Goal: Task Accomplishment & Management: Use online tool/utility

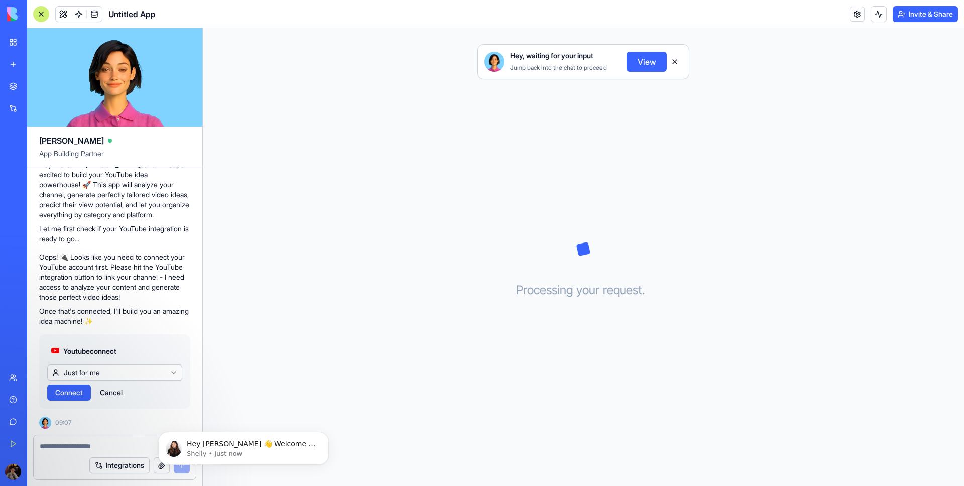
click at [111, 374] on html "BETA My Workspace New app Marketplace Integrations Recent Untitled App AI Logo …" at bounding box center [482, 243] width 964 height 486
click at [63, 390] on span "Connect" at bounding box center [69, 393] width 28 height 10
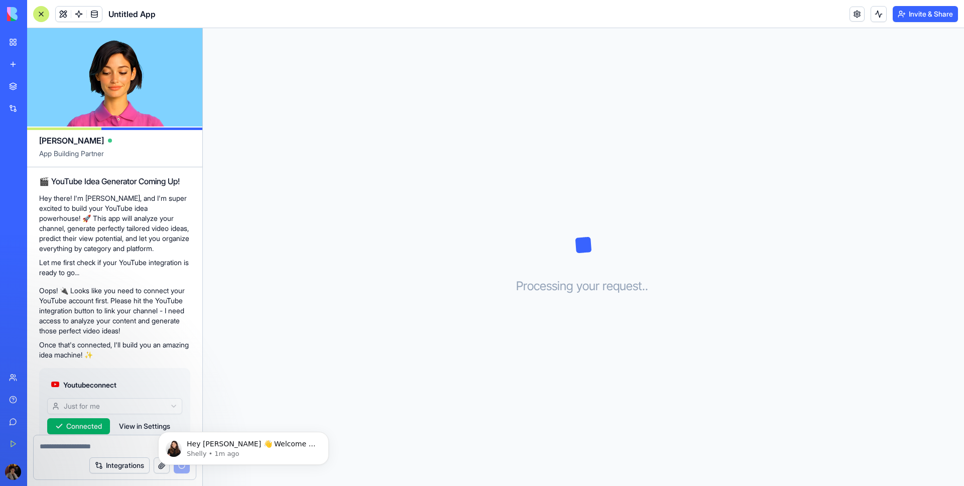
scroll to position [144, 0]
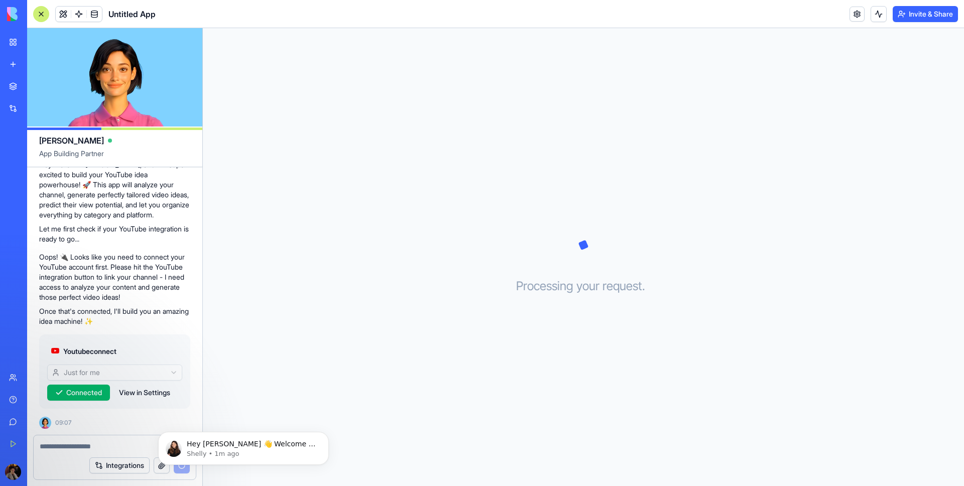
click at [137, 388] on button "View in Settings" at bounding box center [144, 393] width 61 height 16
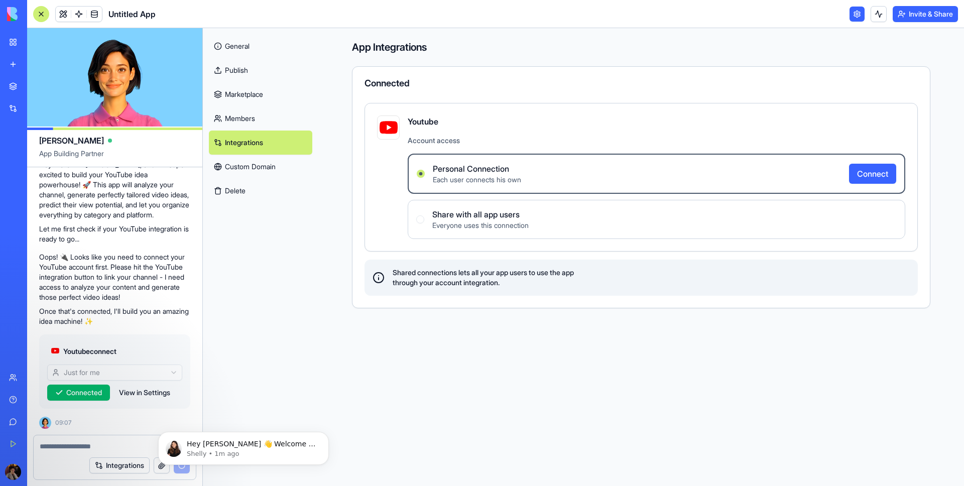
click at [138, 391] on button "View in Settings" at bounding box center [144, 393] width 61 height 16
click at [223, 47] on link "General" at bounding box center [260, 46] width 103 height 24
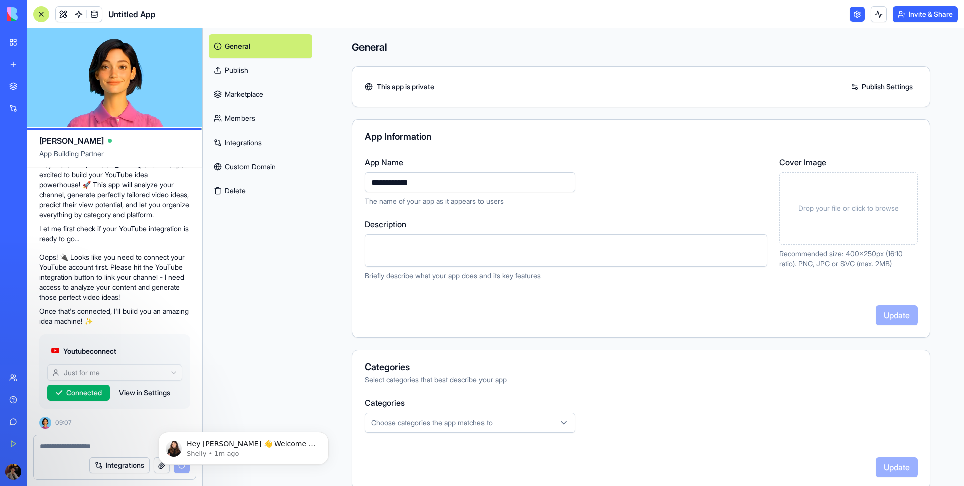
click at [244, 270] on div "General Publish Marketplace Members Integrations Custom Domain Delete" at bounding box center [261, 257] width 116 height 458
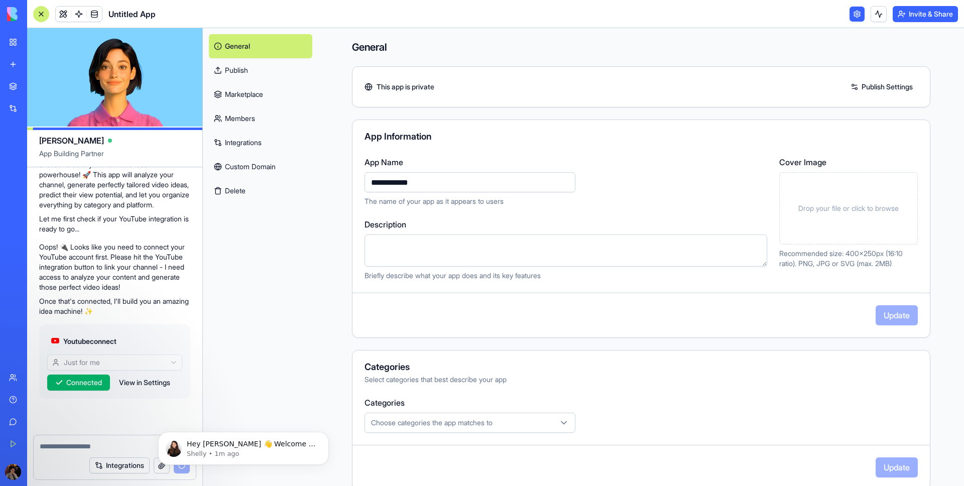
scroll to position [210, 0]
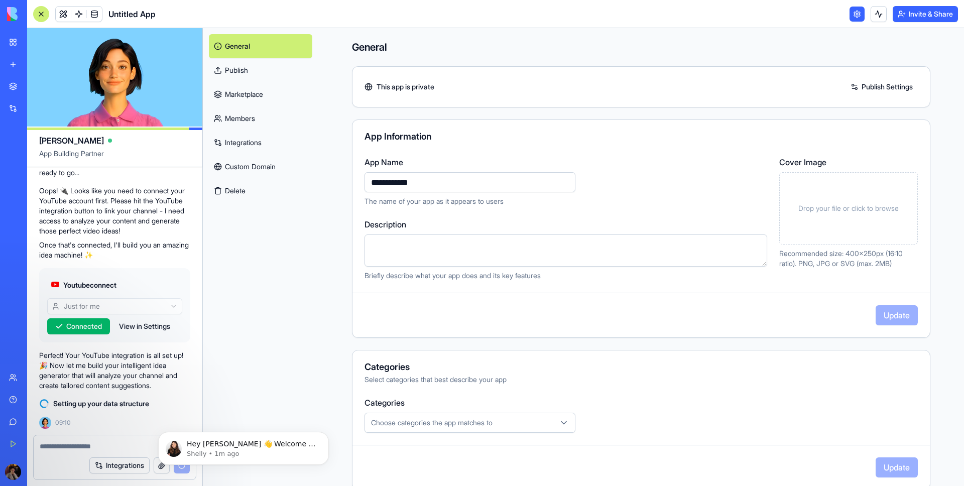
click at [37, 156] on div "Untitled App" at bounding box center [23, 157] width 28 height 10
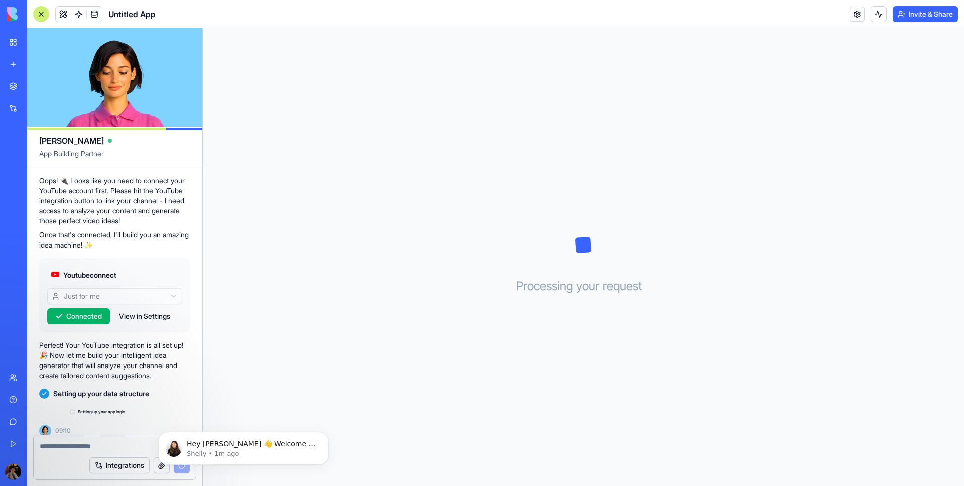
scroll to position [229, 0]
